Goal: Entertainment & Leisure: Browse casually

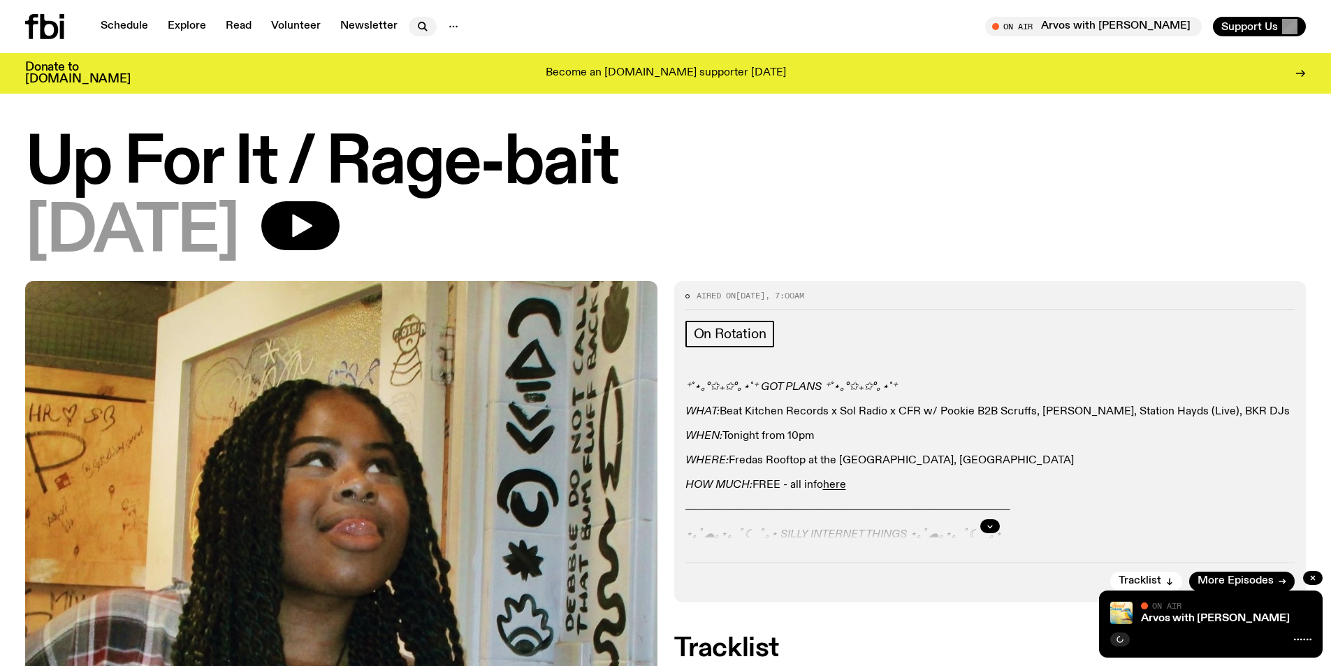
click at [415, 23] on icon "button" at bounding box center [422, 26] width 17 height 17
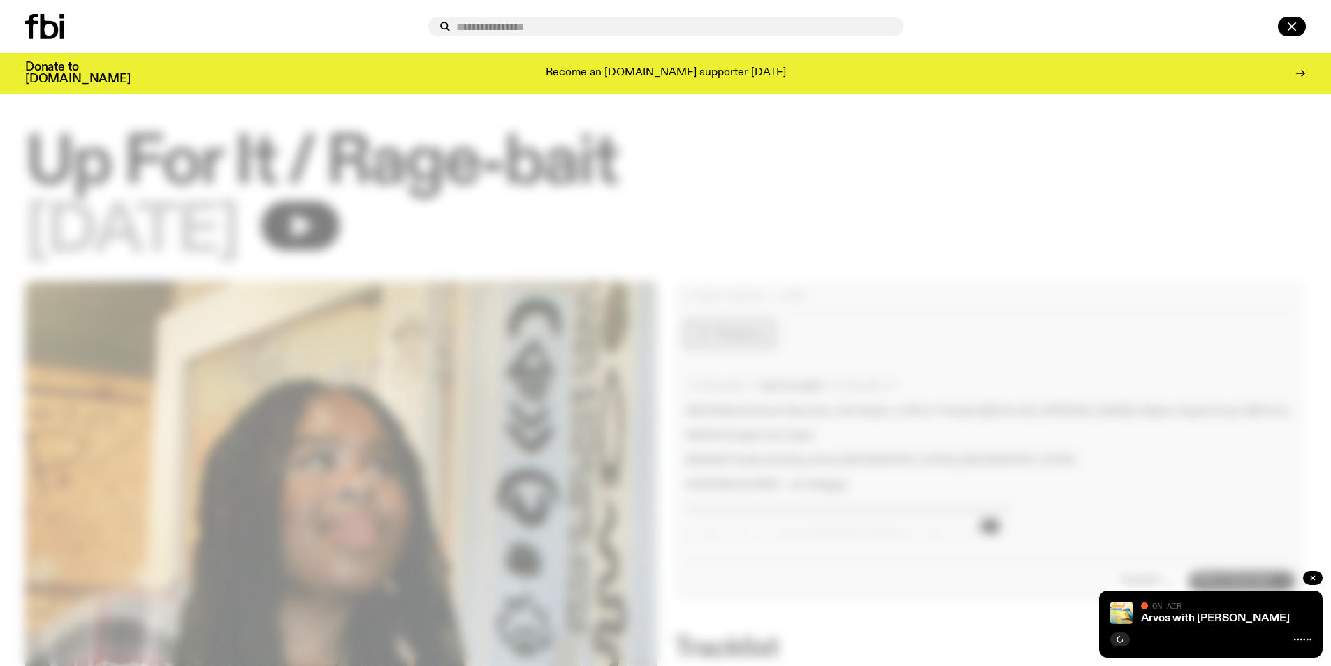
click at [536, 23] on input "text" at bounding box center [674, 27] width 436 height 12
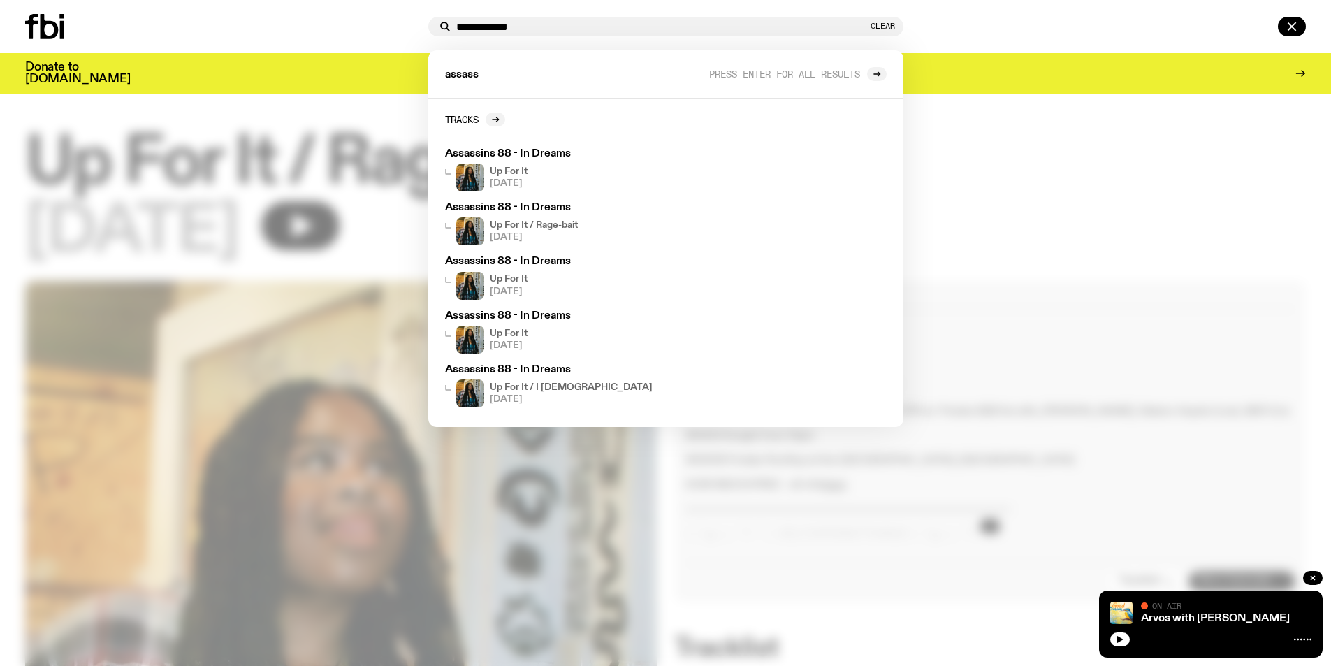
type input "**********"
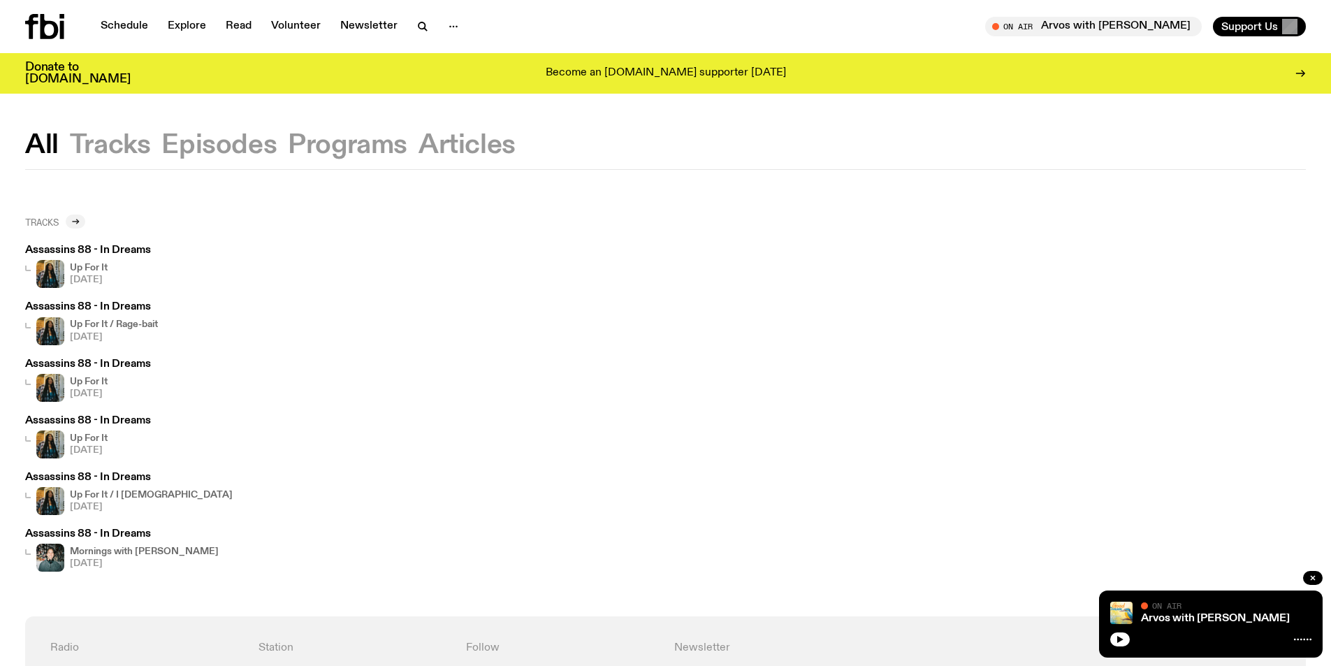
click at [76, 219] on icon at bounding box center [75, 221] width 8 height 8
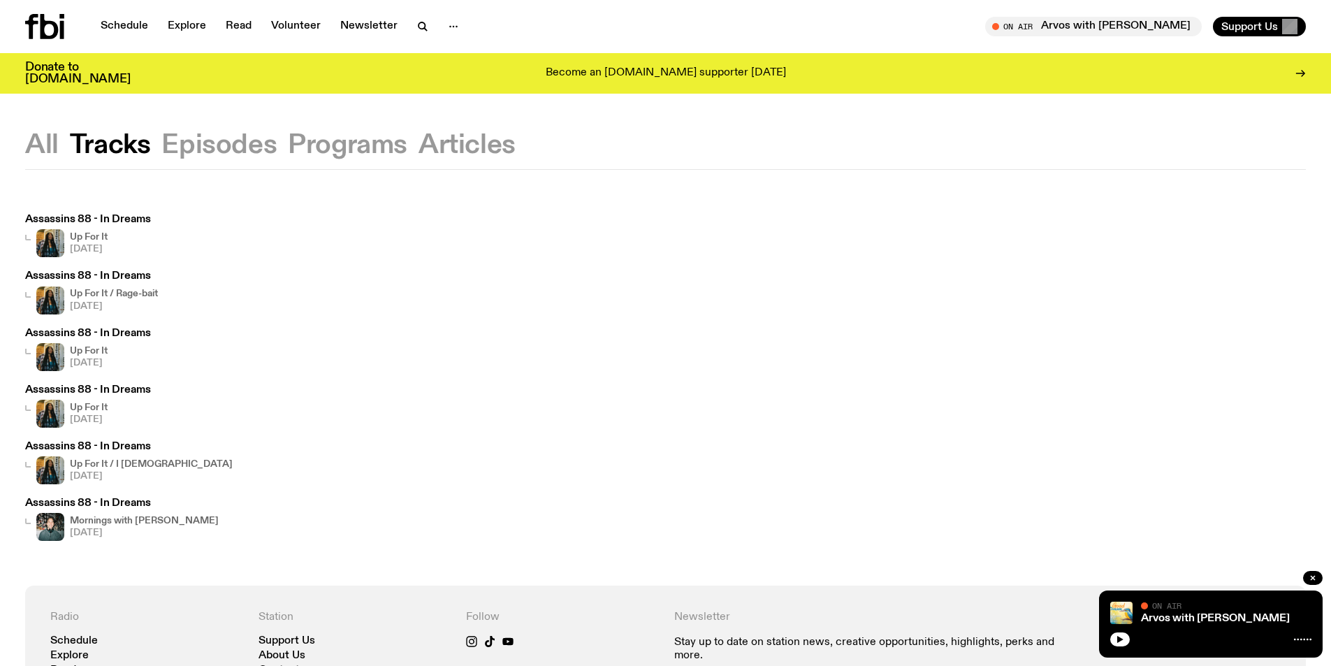
click at [288, 154] on button "Episodes" at bounding box center [348, 145] width 120 height 25
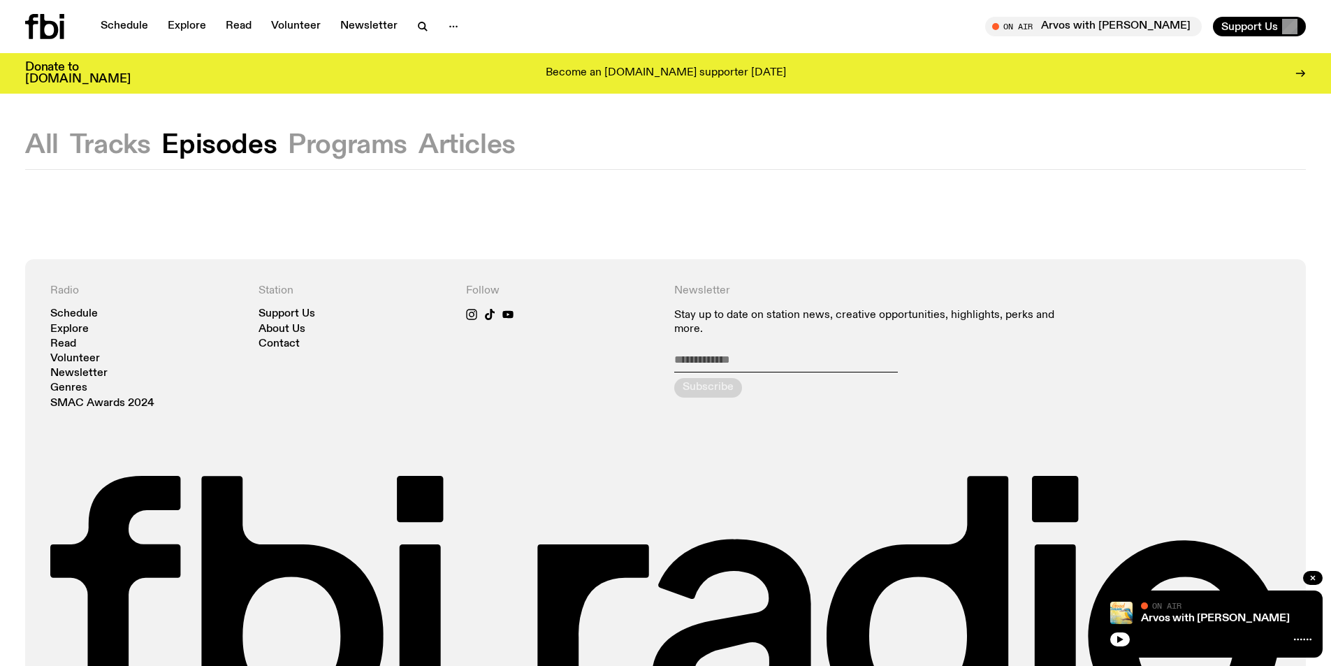
click at [419, 140] on button "Programs" at bounding box center [467, 145] width 97 height 25
click at [448, 141] on button "Articles" at bounding box center [467, 145] width 97 height 25
